Goal: Check status: Check status

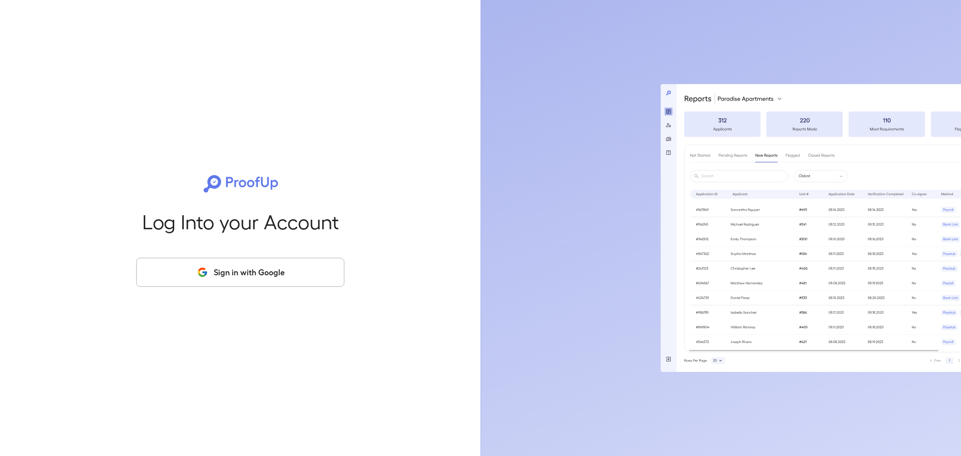
click at [235, 269] on button "Sign in with Google" at bounding box center [240, 272] width 208 height 29
click at [247, 274] on button "Sign in with Google" at bounding box center [240, 272] width 208 height 29
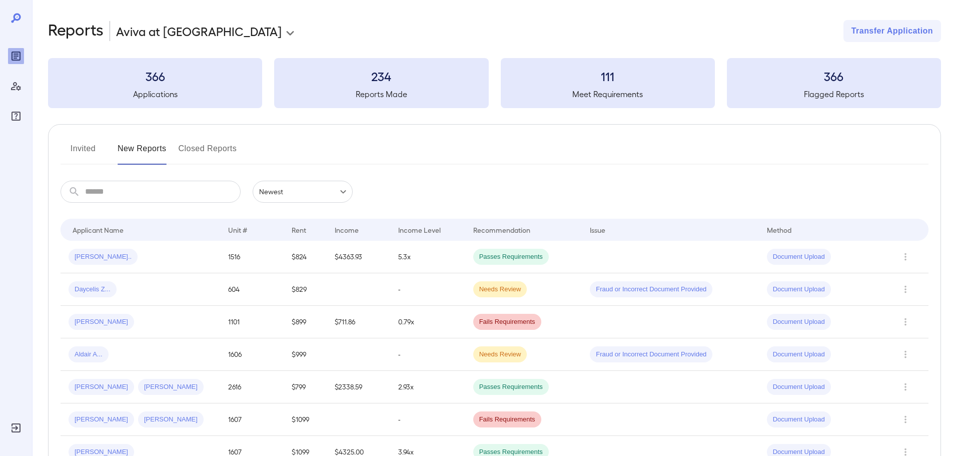
click at [82, 149] on button "Invited" at bounding box center [83, 153] width 45 height 24
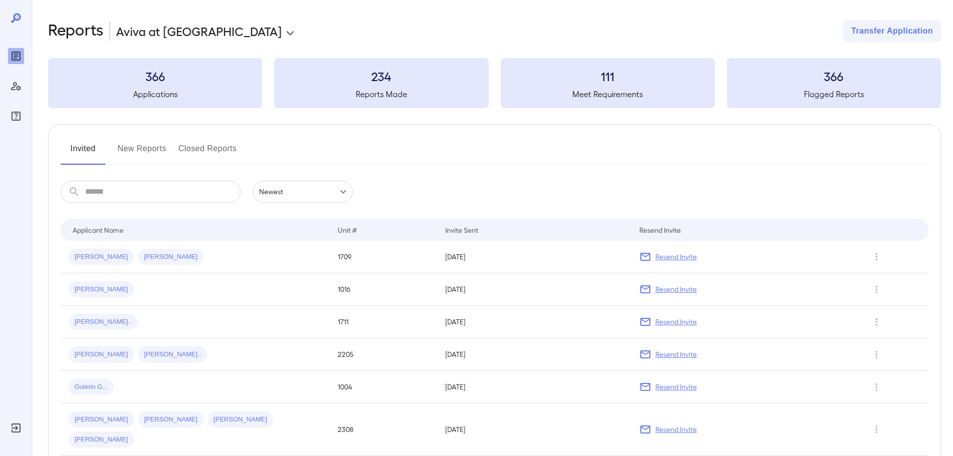
click at [174, 198] on input "text" at bounding box center [163, 192] width 156 height 22
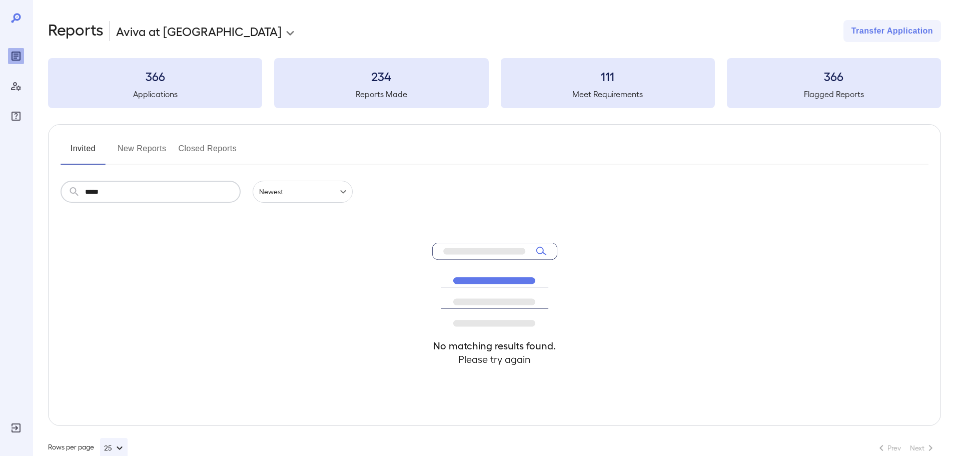
type input "*****"
drag, startPoint x: 151, startPoint y: 144, endPoint x: 146, endPoint y: 149, distance: 6.7
click at [151, 145] on button "New Reports" at bounding box center [142, 153] width 49 height 24
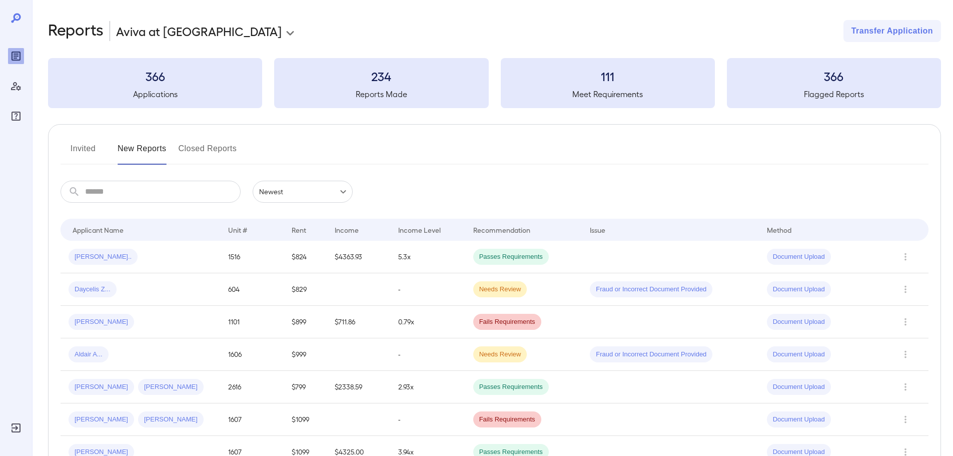
click at [101, 198] on input "text" at bounding box center [163, 192] width 156 height 22
click at [93, 252] on span "Richard O..." at bounding box center [103, 257] width 69 height 10
